Goal: Task Accomplishment & Management: Use online tool/utility

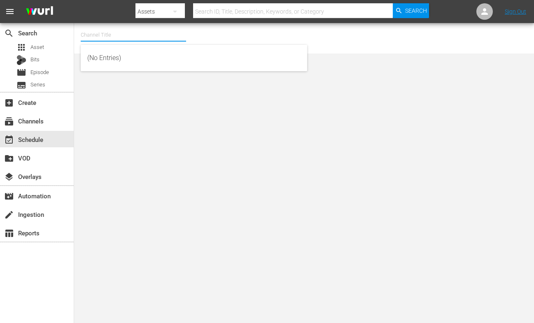
click at [86, 32] on input "text" at bounding box center [133, 35] width 105 height 20
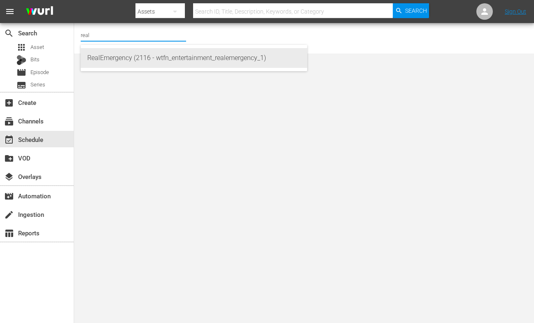
click at [100, 56] on div "RealEmergency (2116 - wtfn_entertainment_realemergency_1)" at bounding box center [193, 58] width 213 height 20
type input "RealEmergency (2116 - wtfn_entertainment_realemergency_1)"
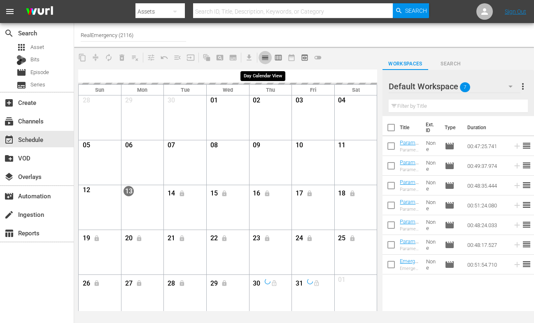
click at [265, 58] on span "calendar_view_day_outlined" at bounding box center [265, 58] width 8 height 8
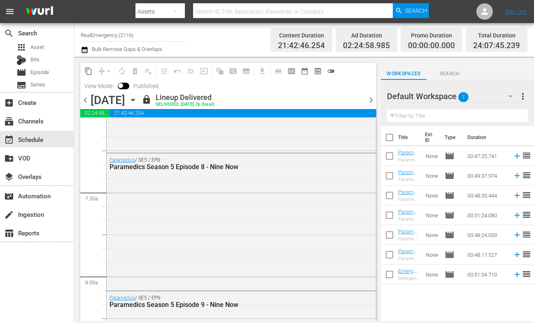
scroll to position [1187, 0]
click at [196, 169] on div "Paramedics Season 5 Episode 8 - Nine Now" at bounding box center [219, 166] width 221 height 8
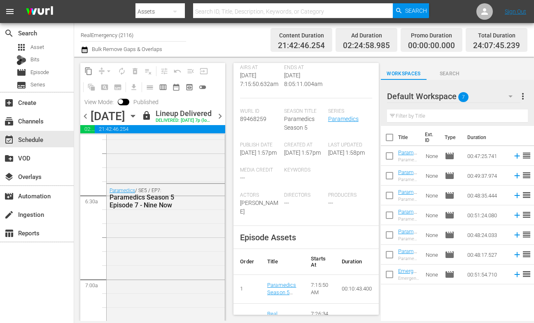
scroll to position [1030, 0]
click at [177, 181] on div "Paramedics / SE5 / EP6: Paramedics Season 5 Episode 6 - Nine Now" at bounding box center [166, 114] width 118 height 136
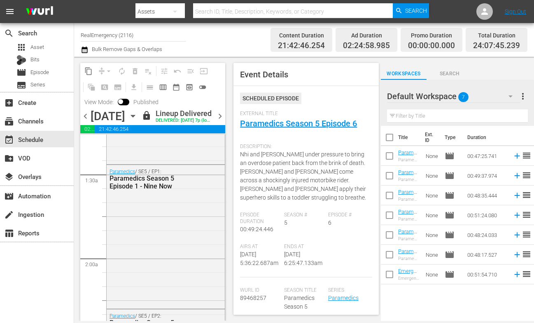
scroll to position [205, 0]
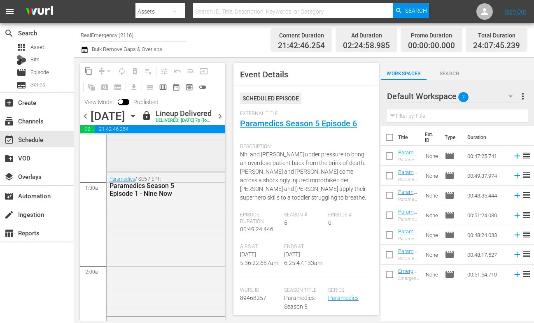
click at [177, 170] on div "Emergency / SE4 / EP10: Emergency Season 4 Episode 10 - Nine Now" at bounding box center [166, 98] width 118 height 142
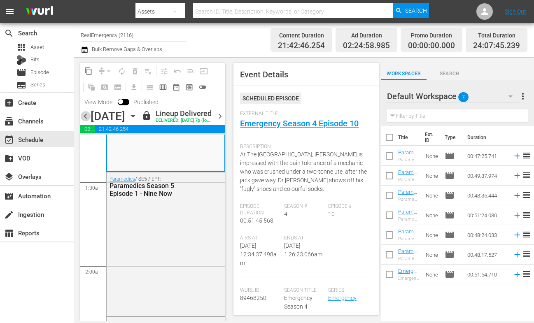
click at [85, 121] on span "chevron_left" at bounding box center [85, 116] width 10 height 10
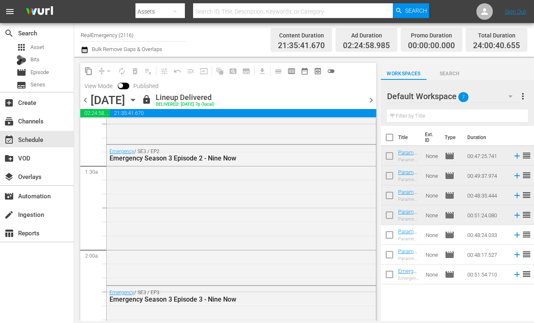
scroll to position [191, 0]
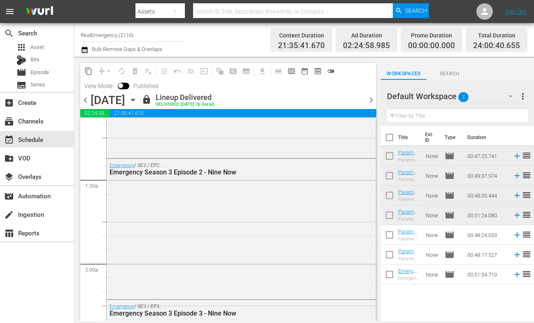
click at [371, 98] on span "chevron_right" at bounding box center [371, 100] width 10 height 10
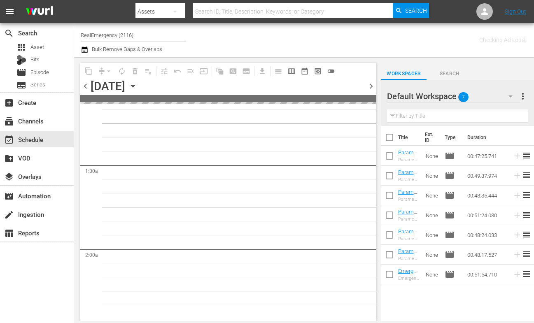
scroll to position [205, 0]
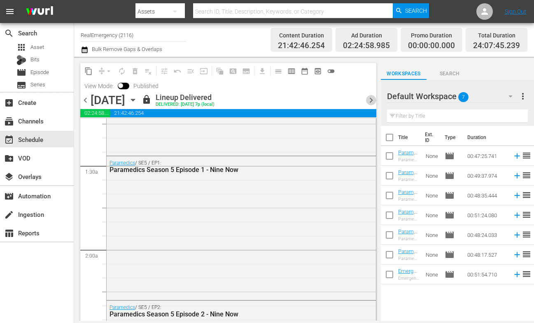
click at [371, 98] on span "chevron_right" at bounding box center [371, 100] width 10 height 10
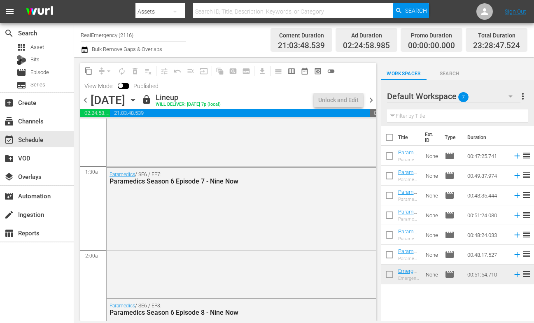
scroll to position [191, 0]
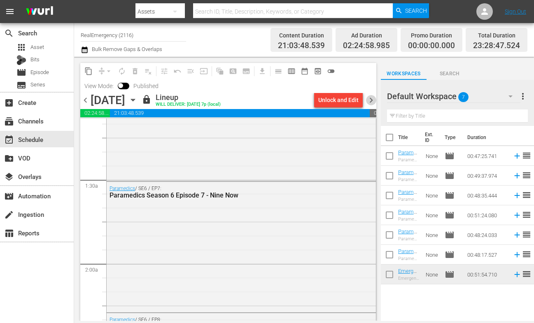
click at [371, 99] on span "chevron_right" at bounding box center [371, 100] width 10 height 10
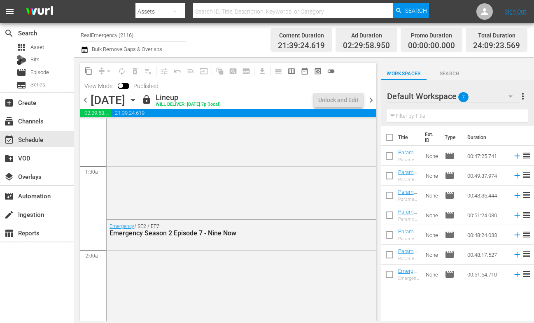
scroll to position [177, 0]
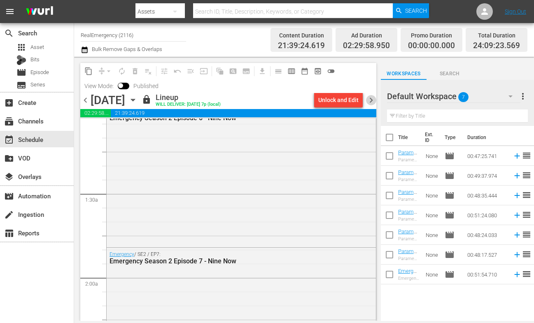
click at [371, 99] on span "chevron_right" at bounding box center [371, 100] width 10 height 10
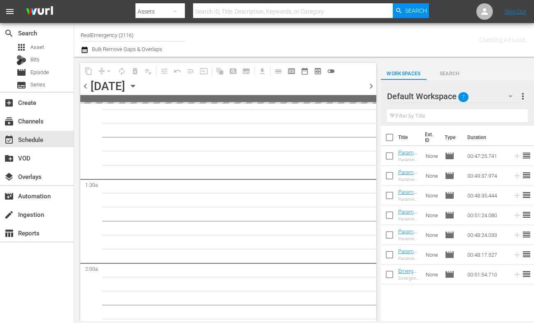
scroll to position [205, 0]
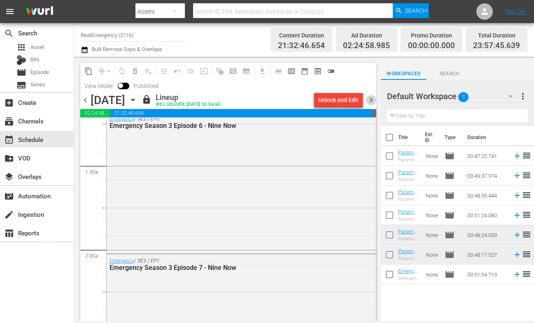
click at [371, 99] on span "chevron_right" at bounding box center [371, 100] width 10 height 10
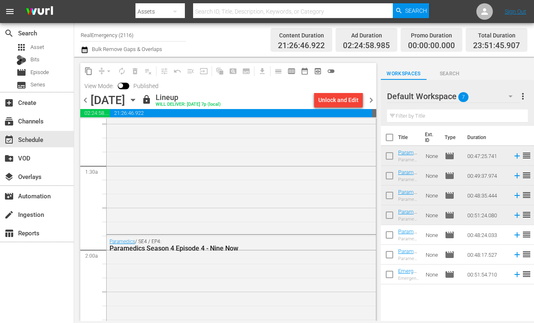
click at [371, 99] on span "chevron_right" at bounding box center [371, 100] width 10 height 10
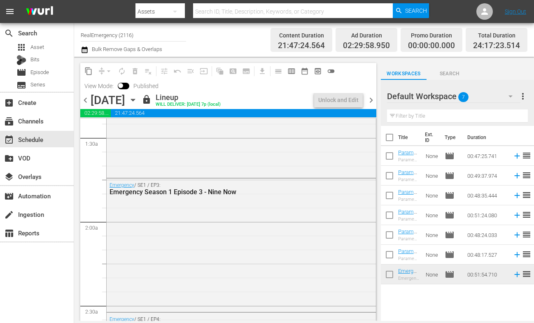
scroll to position [219, 0]
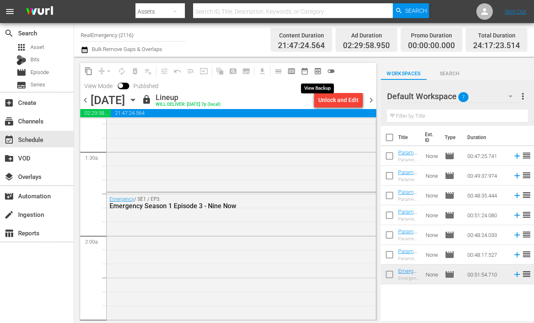
click at [318, 71] on span "preview_outlined" at bounding box center [318, 71] width 8 height 8
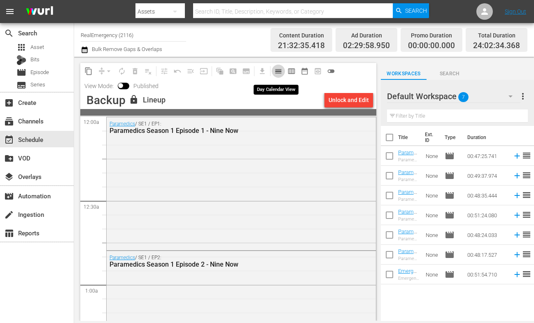
click at [280, 74] on span "calendar_view_day_outlined" at bounding box center [278, 71] width 8 height 8
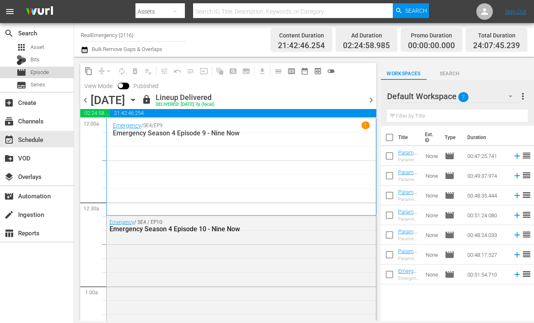
click at [39, 72] on span "Episode" at bounding box center [39, 72] width 19 height 8
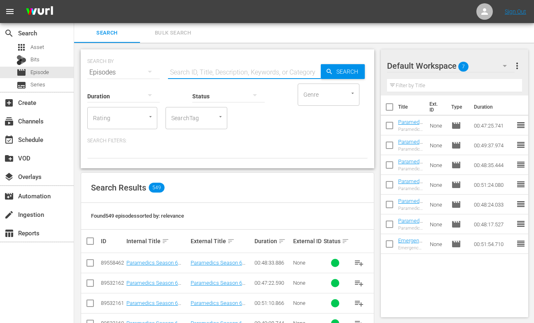
click at [188, 72] on input "text" at bounding box center [244, 73] width 153 height 20
type input "emergency season 5"
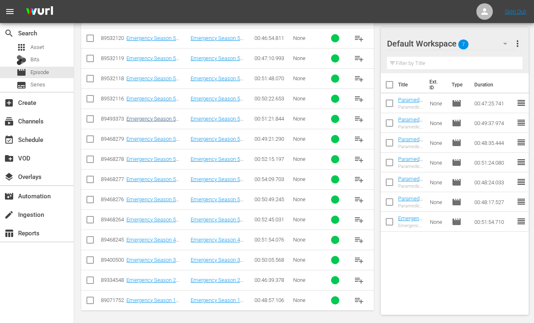
scroll to position [227, 0]
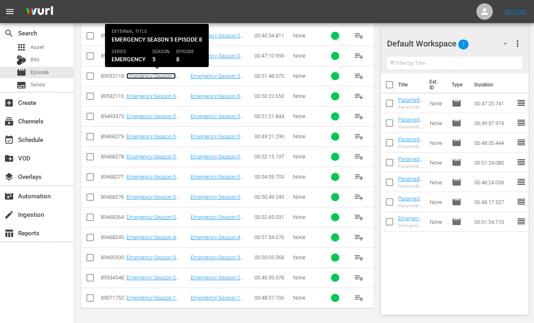
click at [159, 77] on link "Emergency Season 5 Episode 8 - Nine Now" at bounding box center [150, 79] width 49 height 12
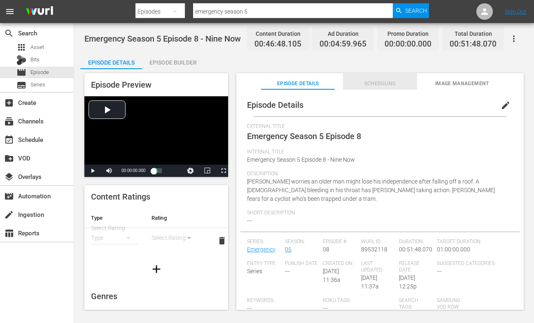
click at [387, 82] on span "Scheduling" at bounding box center [380, 83] width 74 height 9
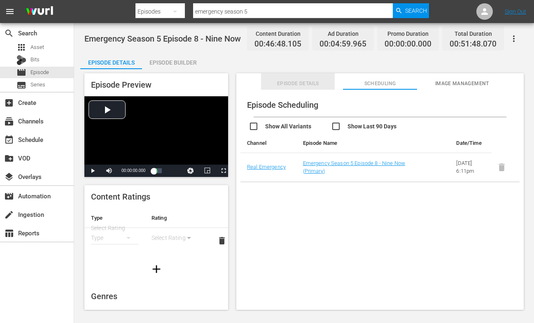
click at [301, 80] on span "Episode Details" at bounding box center [298, 83] width 74 height 9
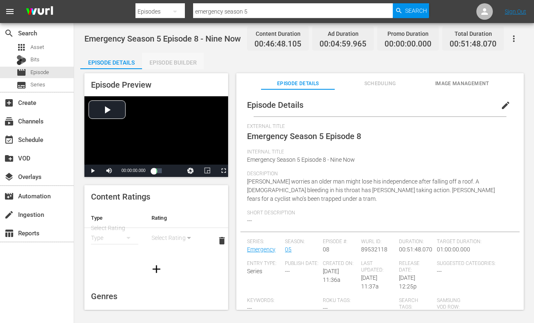
click at [167, 62] on div "Episode Builder" at bounding box center [173, 63] width 62 height 20
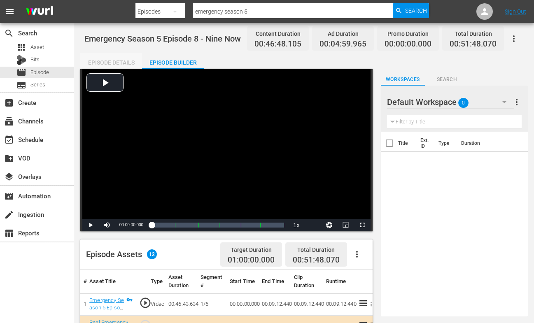
click at [119, 59] on div "Episode Details" at bounding box center [111, 63] width 62 height 20
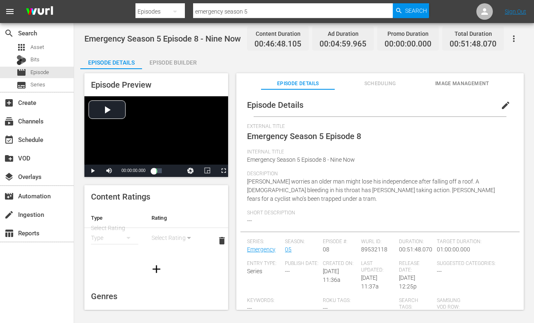
click at [166, 60] on div "Episode Builder" at bounding box center [173, 63] width 62 height 20
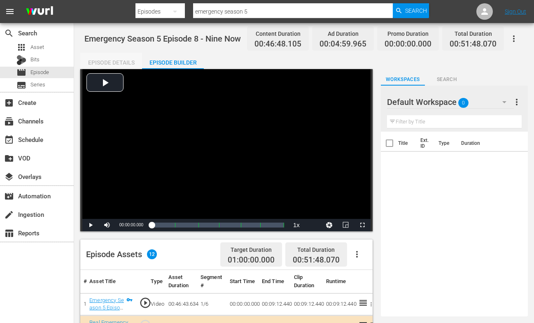
click at [119, 61] on div "Episode Details" at bounding box center [111, 63] width 62 height 20
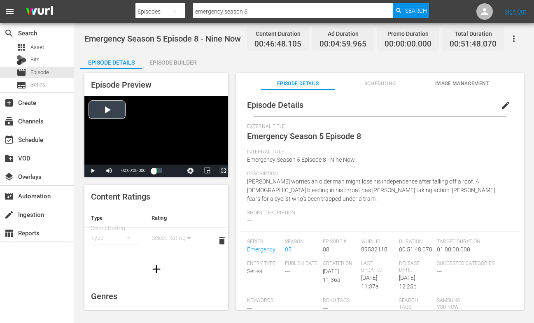
click at [223, 171] on span "Video Player" at bounding box center [223, 171] width 0 height 0
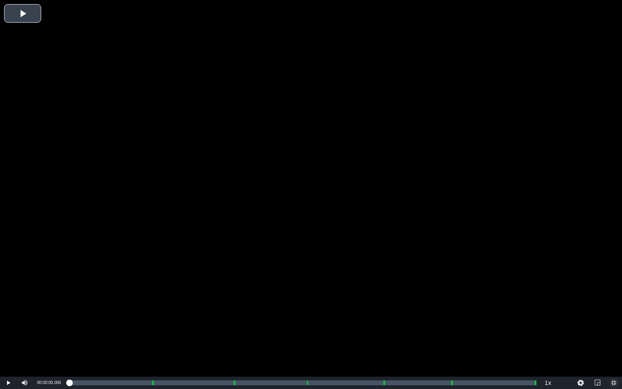
click at [533, 323] on span "Video Player" at bounding box center [614, 383] width 0 height 0
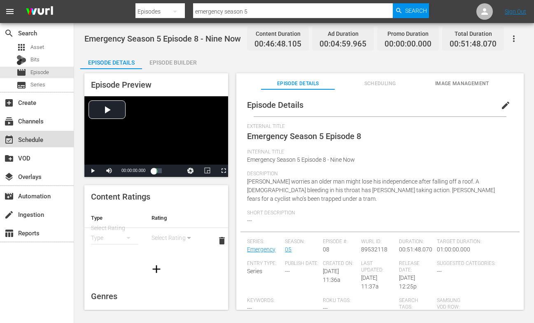
click at [26, 142] on div "event_available Schedule" at bounding box center [23, 138] width 46 height 7
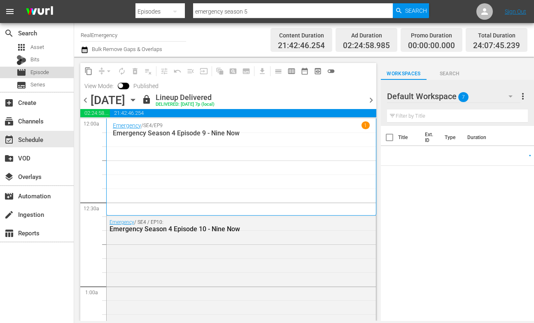
click at [35, 69] on span "Episode" at bounding box center [39, 72] width 19 height 8
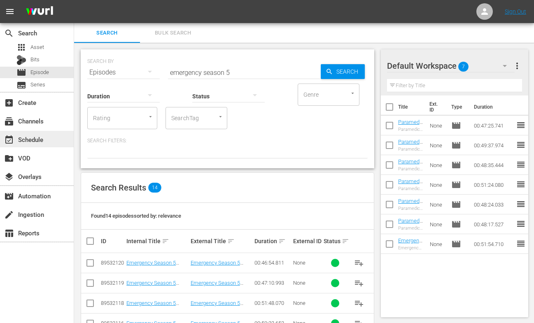
click at [23, 140] on div "event_available Schedule" at bounding box center [23, 138] width 46 height 7
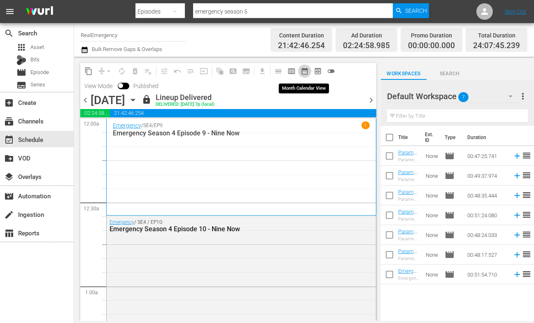
click at [305, 71] on span "date_range_outlined" at bounding box center [304, 71] width 8 height 8
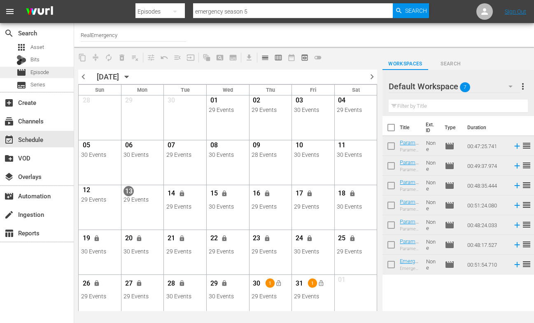
click at [37, 74] on span "Episode" at bounding box center [39, 72] width 19 height 8
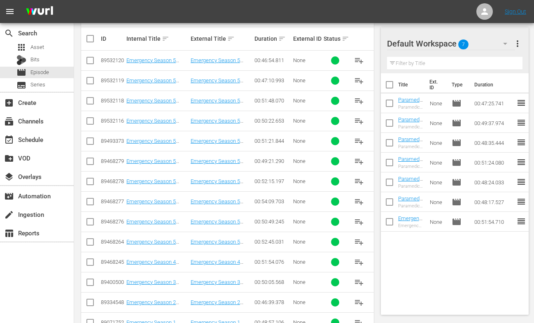
scroll to position [203, 0]
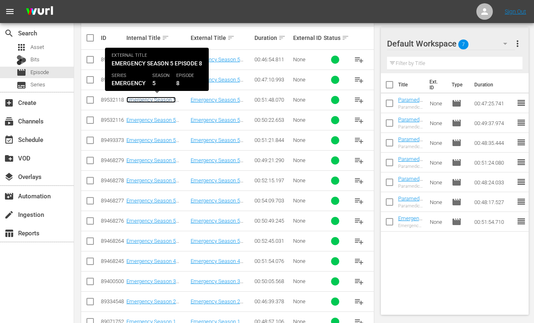
click at [155, 100] on link "Emergency Season 5 Episode 8 - Nine Now" at bounding box center [150, 103] width 49 height 12
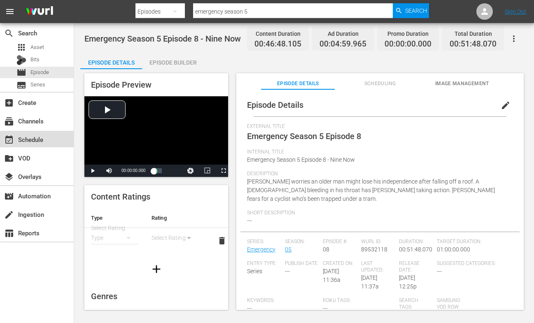
click at [20, 138] on div "event_available Schedule" at bounding box center [23, 138] width 46 height 7
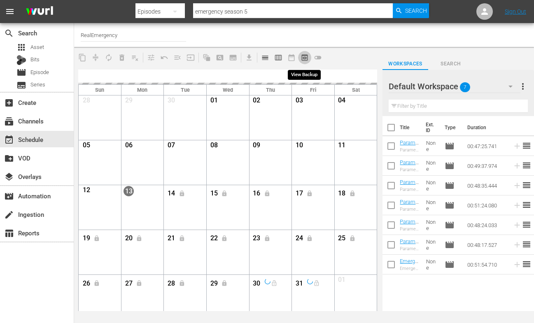
click at [305, 57] on span "preview_outlined" at bounding box center [304, 58] width 8 height 8
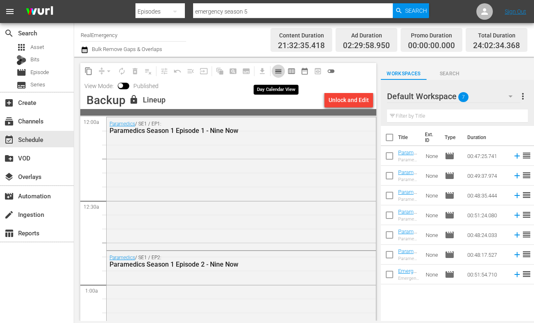
click at [277, 70] on span "calendar_view_day_outlined" at bounding box center [278, 71] width 8 height 8
